Goal: Task Accomplishment & Management: Complete application form

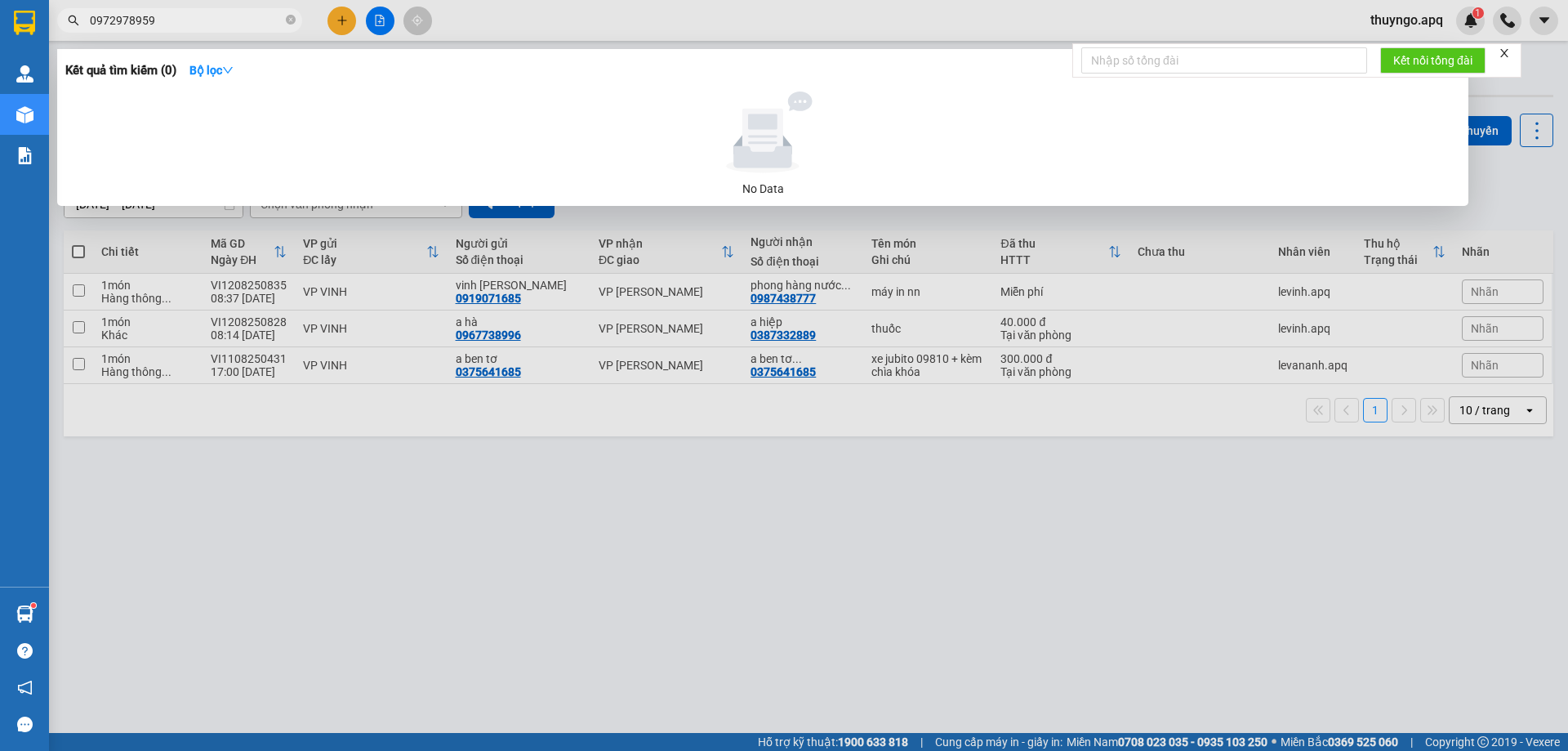
click at [159, 19] on input "0972978959" at bounding box center [186, 20] width 193 height 18
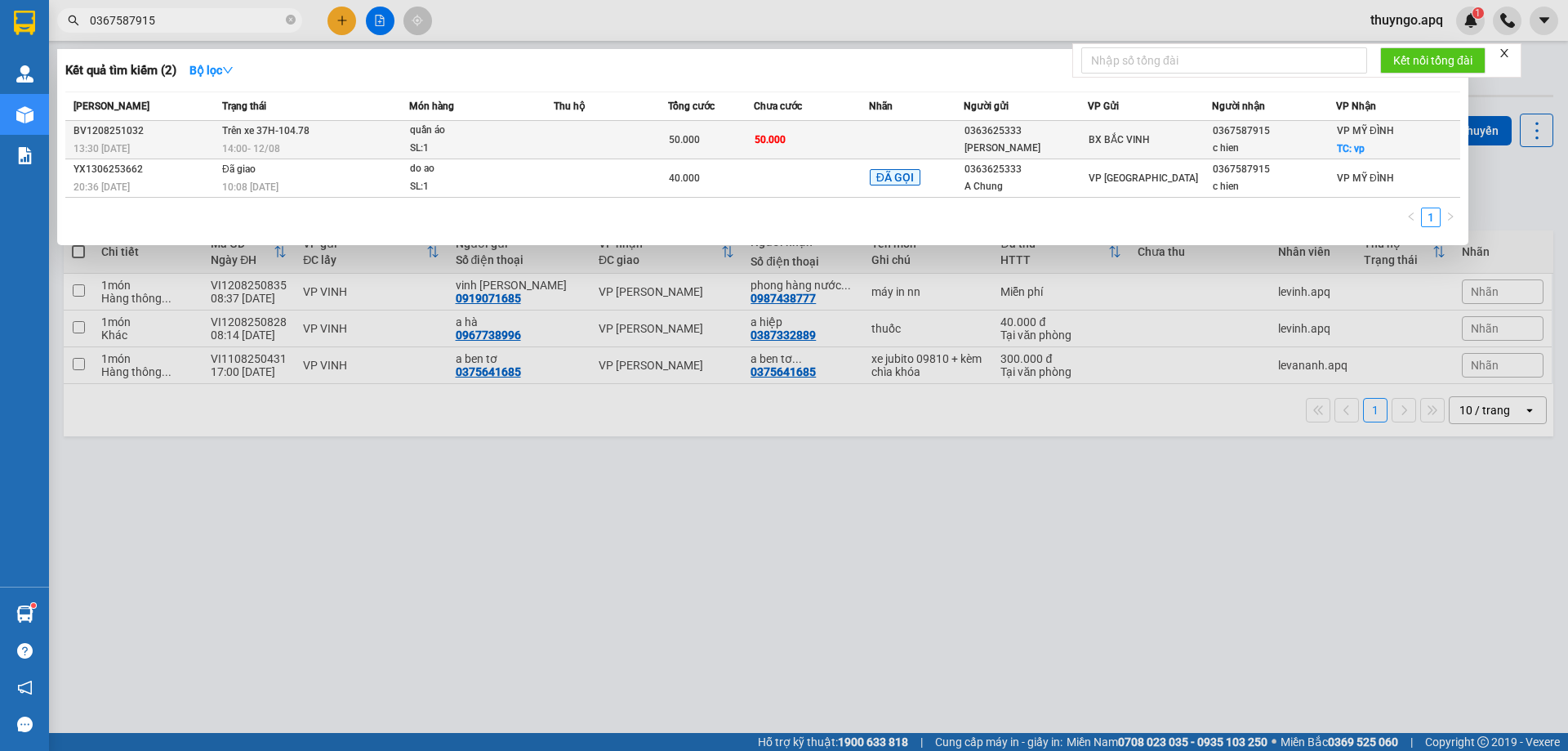
type input "0367587915"
click at [377, 133] on td "Trên xe 37H-104.78 14:00 [DATE]" at bounding box center [314, 140] width 191 height 39
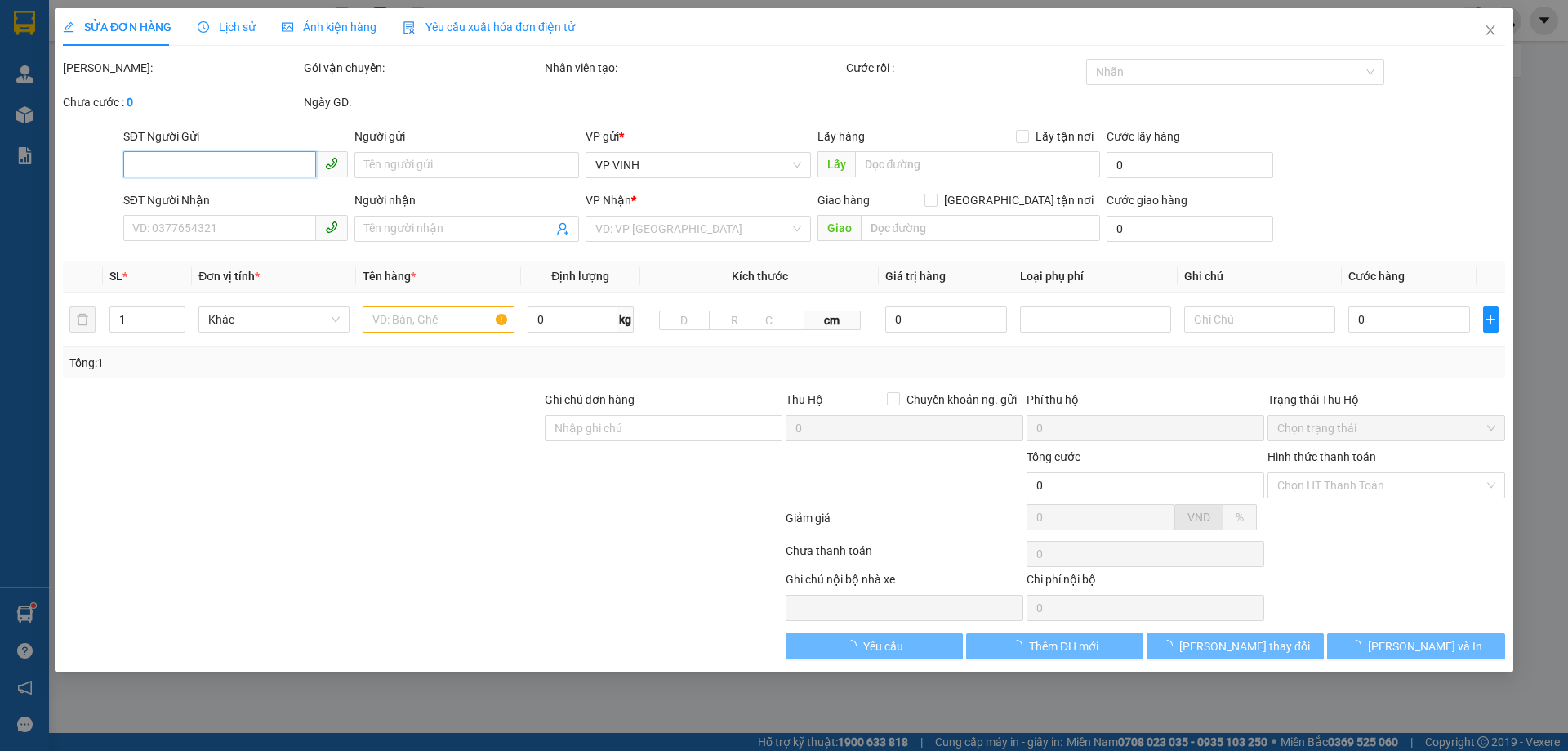
type input "0363625333"
type input "[PERSON_NAME]"
type input "0367587915"
type input "c hien"
checkbox input "true"
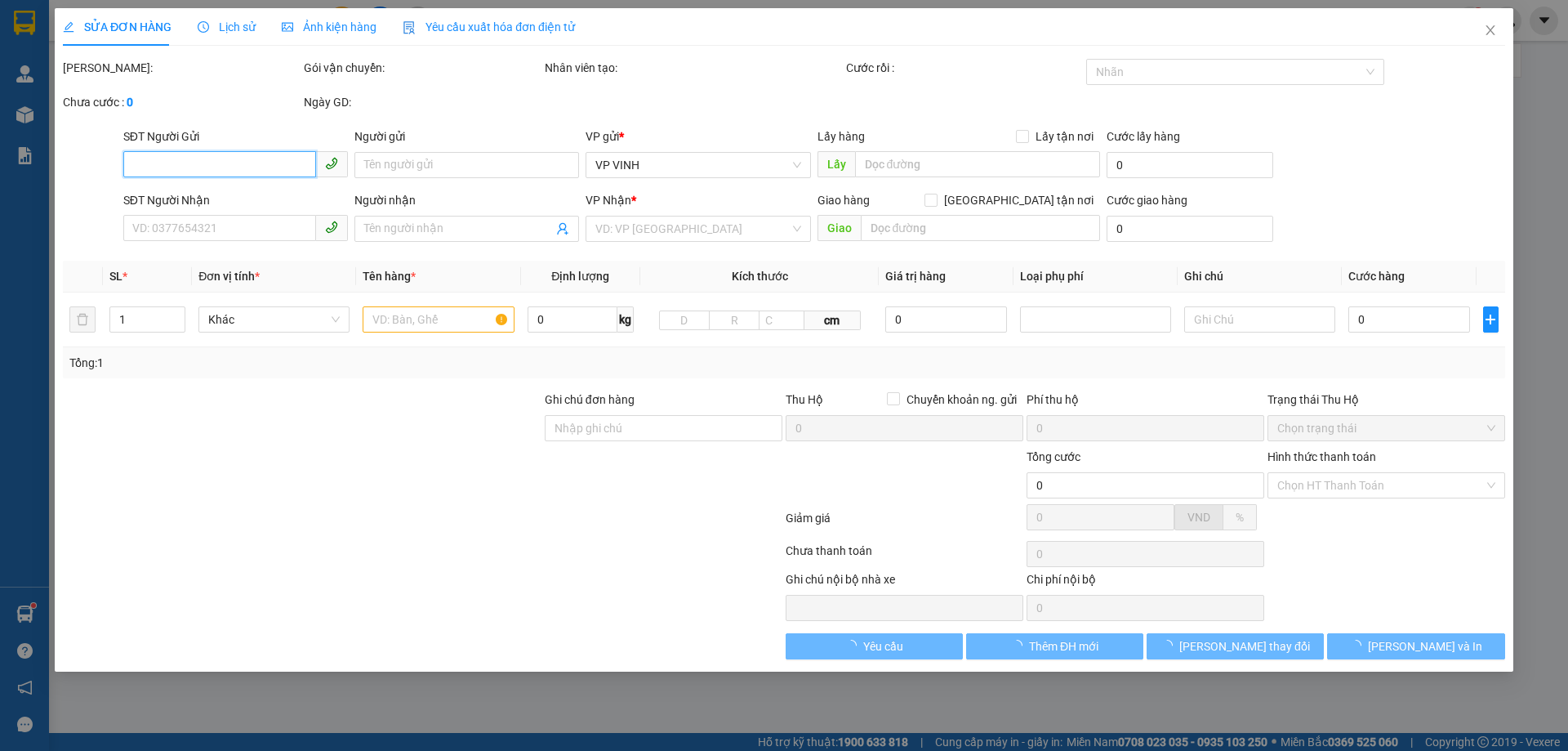
type input "vp"
type input "50.000"
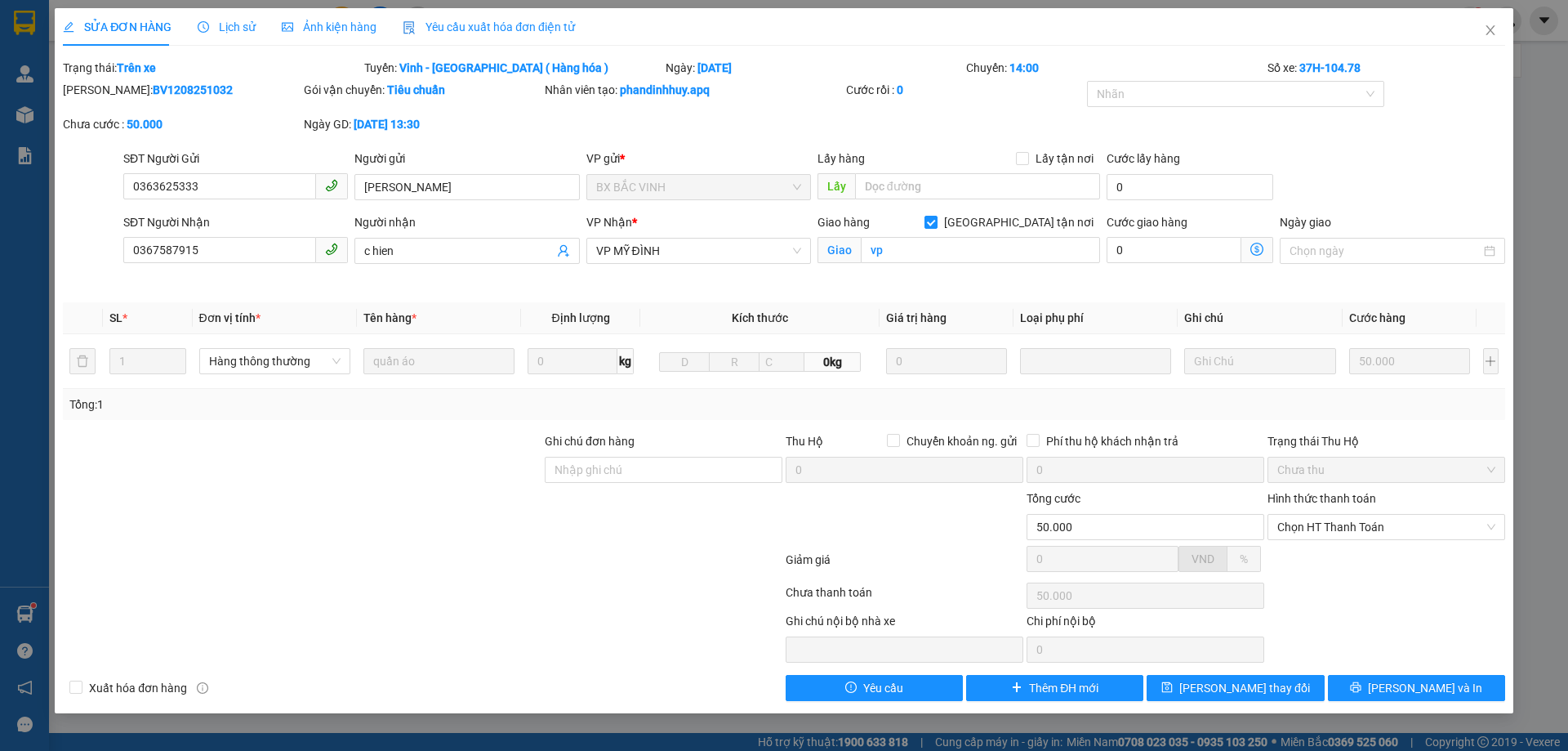
click at [238, 32] on span "Lịch sử" at bounding box center [226, 27] width 58 height 13
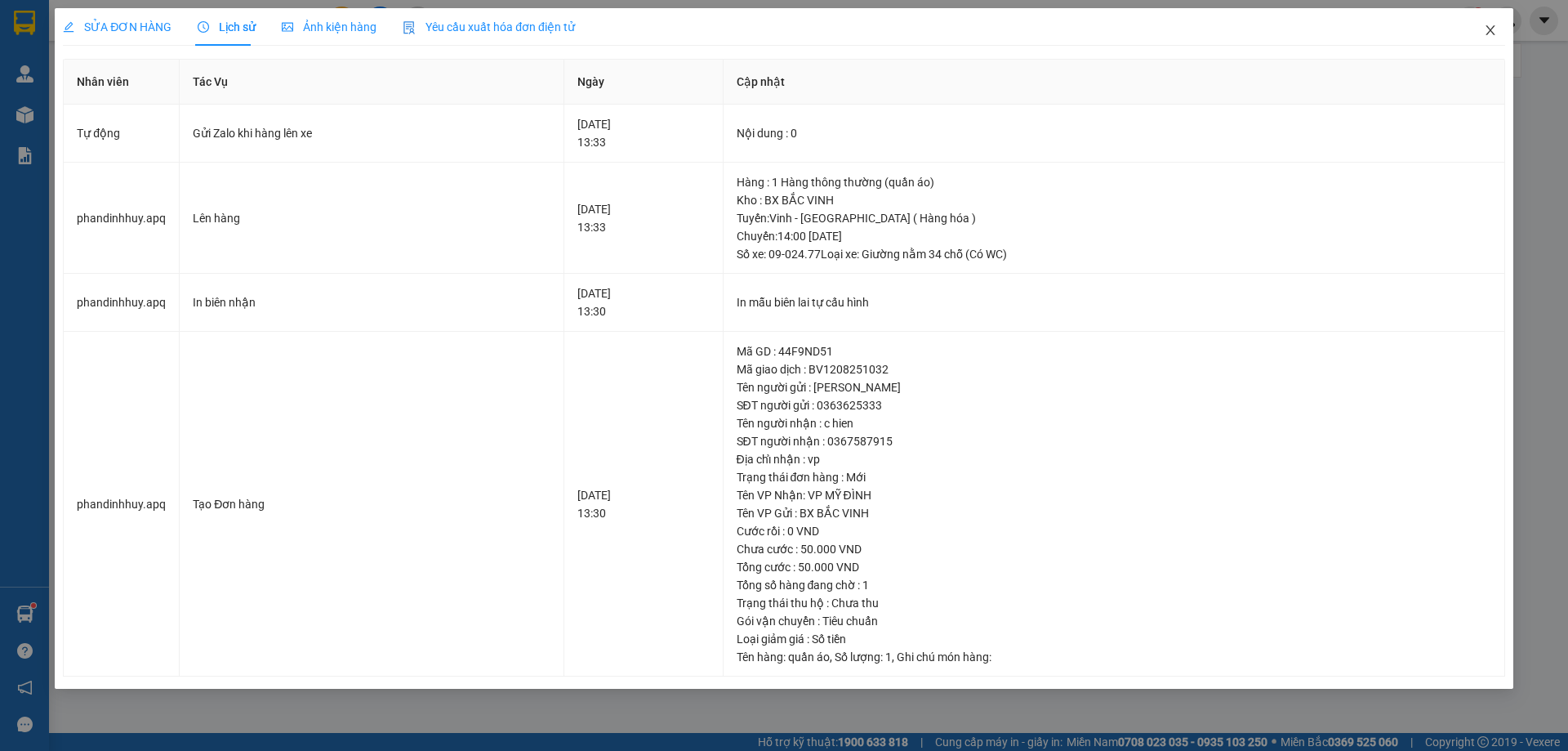
click at [1493, 26] on icon "close" at bounding box center [1490, 29] width 13 height 13
